Goal: Find contact information

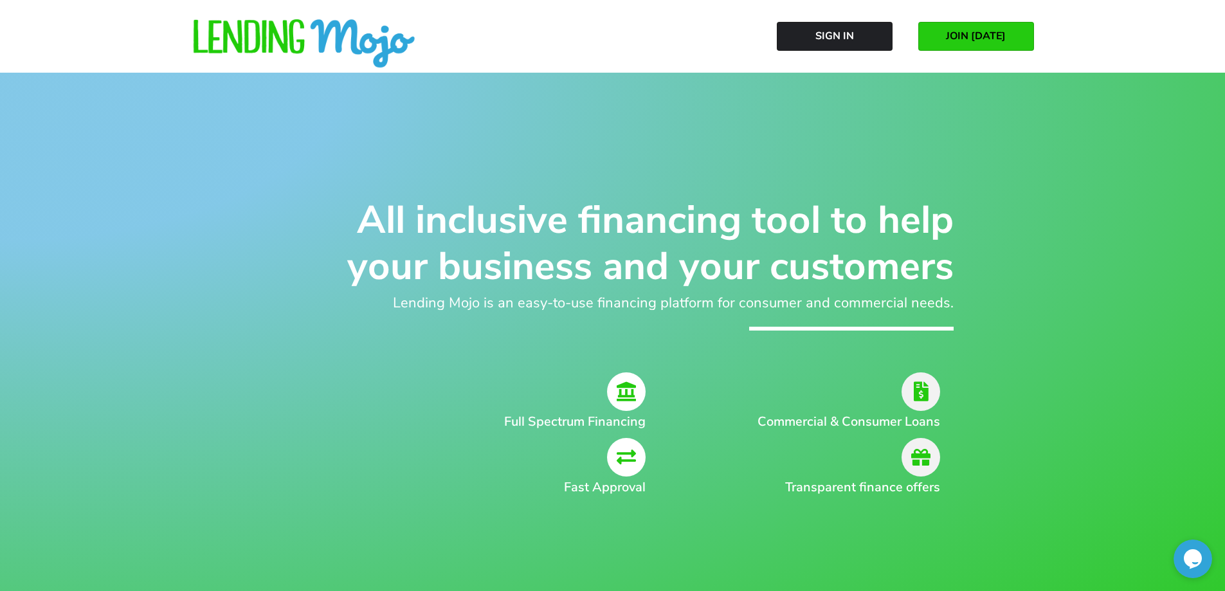
click at [977, 48] on link "JOIN [DATE]" at bounding box center [976, 36] width 116 height 29
